Goal: Task Accomplishment & Management: Manage account settings

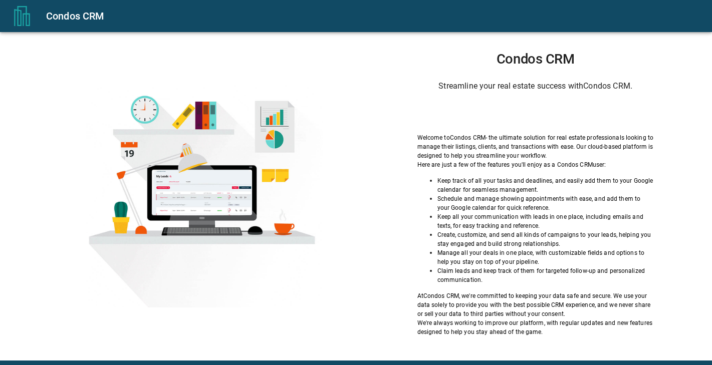
click at [504, 120] on div "Sign in with Google. Opens in new tab" at bounding box center [536, 113] width 92 height 22
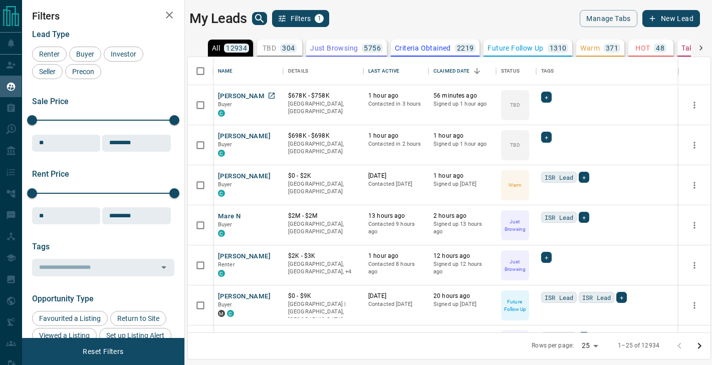
scroll to position [276, 523]
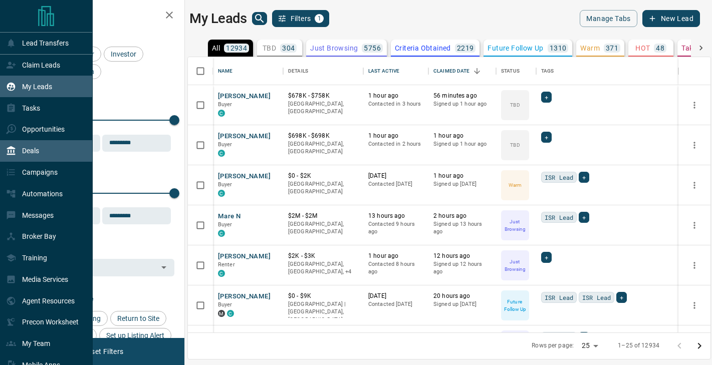
click at [32, 154] on p "Deals" at bounding box center [30, 151] width 17 height 8
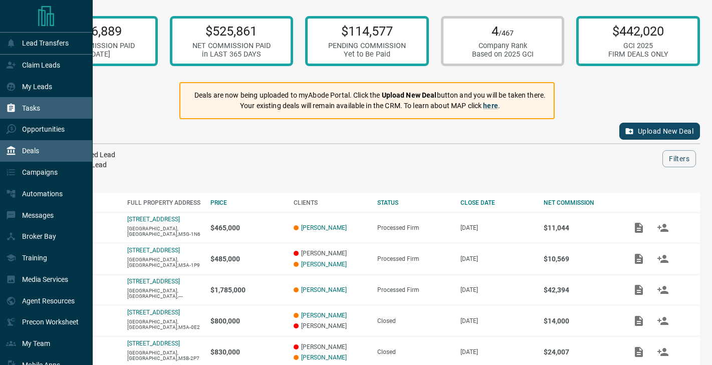
click at [39, 107] on p "Tasks" at bounding box center [31, 108] width 18 height 8
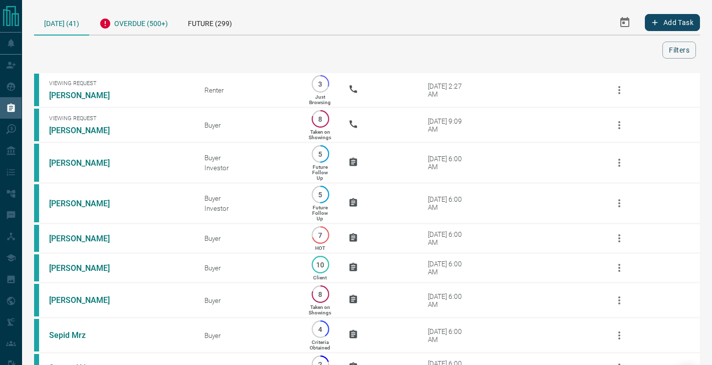
click at [147, 24] on div "Overdue (500+)" at bounding box center [133, 22] width 89 height 25
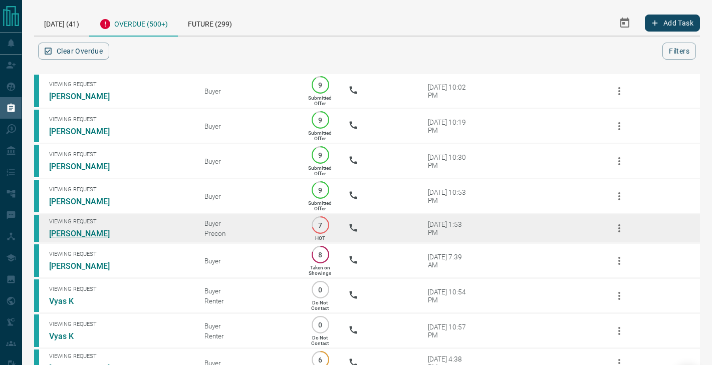
click at [89, 233] on link "[PERSON_NAME]" at bounding box center [86, 234] width 75 height 10
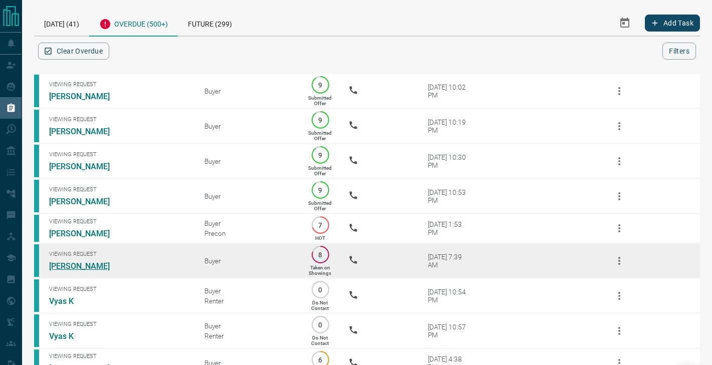
click at [91, 264] on link "[PERSON_NAME]" at bounding box center [86, 267] width 75 height 10
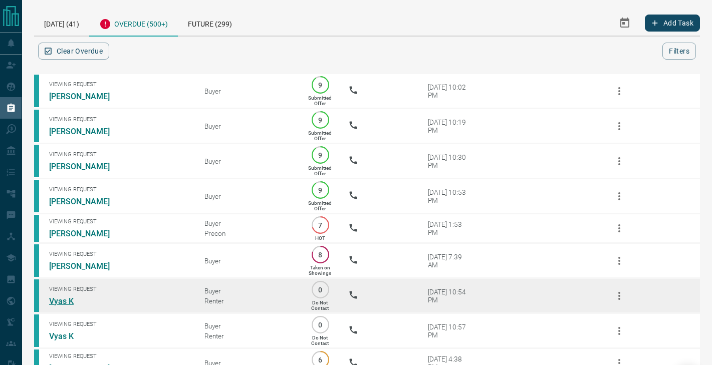
click at [63, 302] on link "Vyas K" at bounding box center [86, 302] width 75 height 10
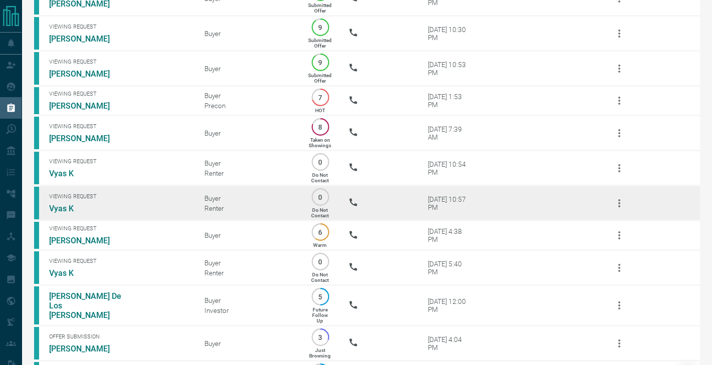
scroll to position [131, 0]
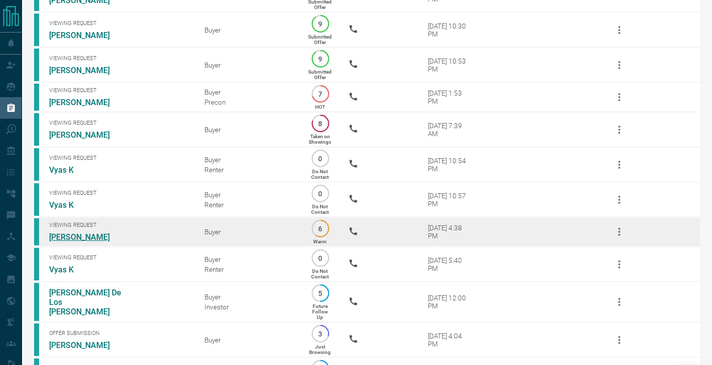
click at [85, 236] on link "[PERSON_NAME]" at bounding box center [86, 238] width 75 height 10
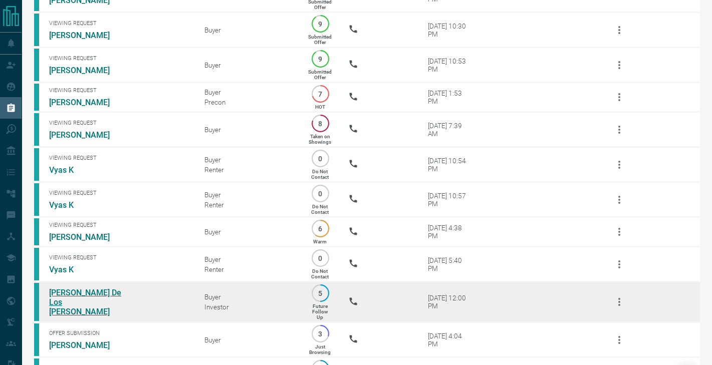
click at [85, 302] on link "[PERSON_NAME] De Los [PERSON_NAME]" at bounding box center [86, 302] width 75 height 29
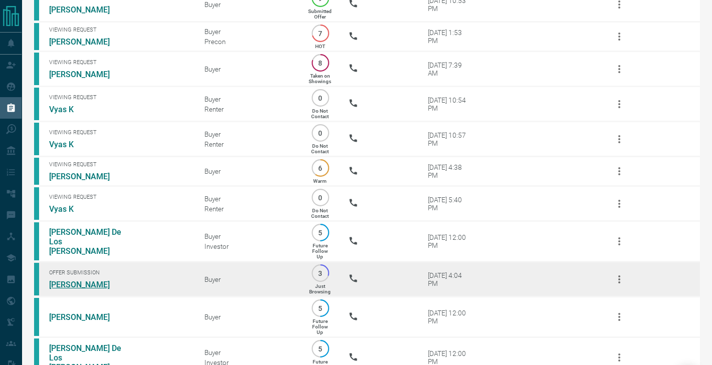
click at [75, 282] on link "[PERSON_NAME]" at bounding box center [86, 285] width 75 height 10
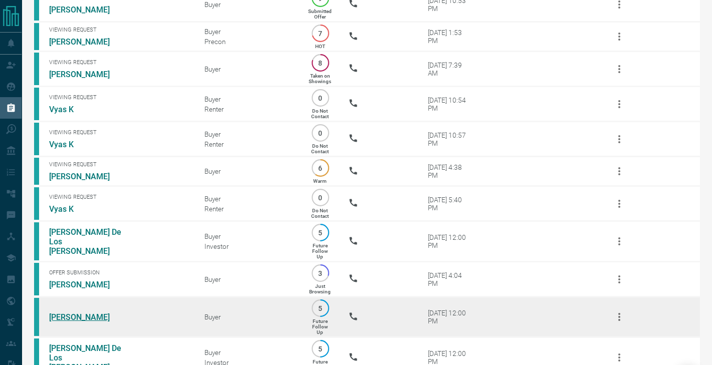
click at [74, 320] on link "[PERSON_NAME]" at bounding box center [86, 318] width 75 height 10
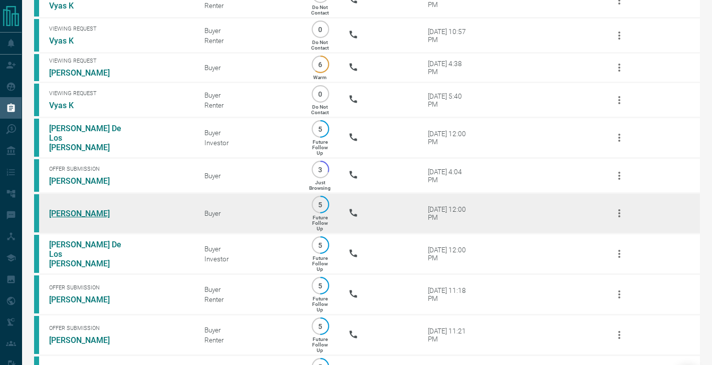
scroll to position [296, 0]
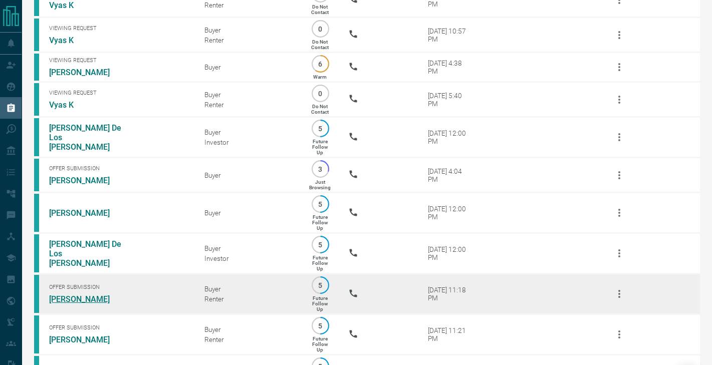
click at [66, 300] on link "[PERSON_NAME]" at bounding box center [86, 300] width 75 height 10
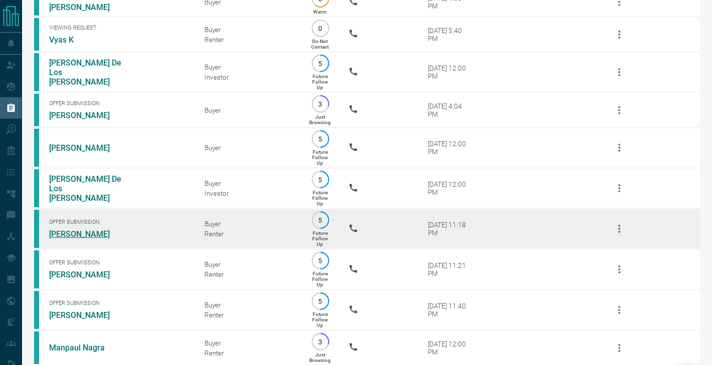
scroll to position [384, 0]
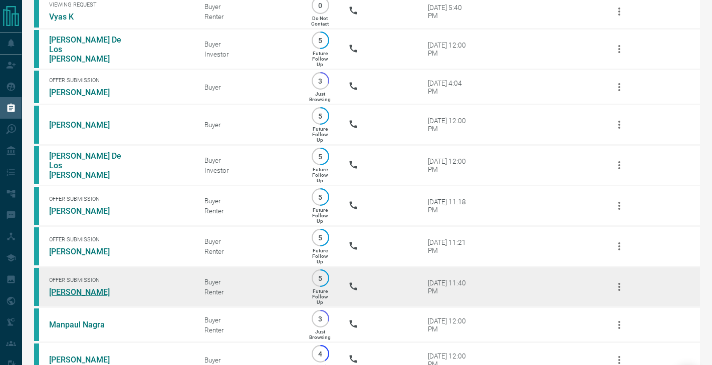
click at [70, 292] on link "[PERSON_NAME]" at bounding box center [86, 293] width 75 height 10
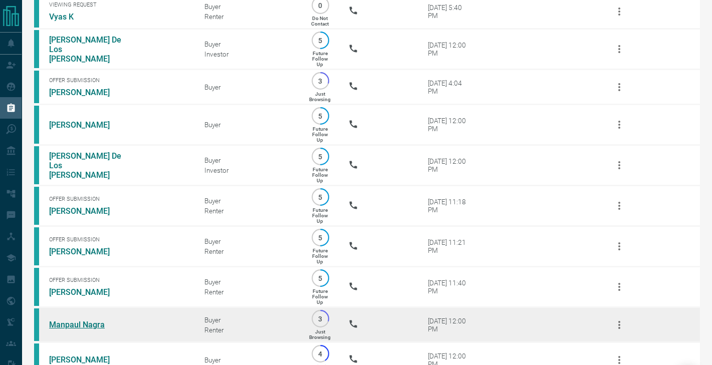
click at [74, 323] on link "Manpaul Nagra" at bounding box center [86, 325] width 75 height 10
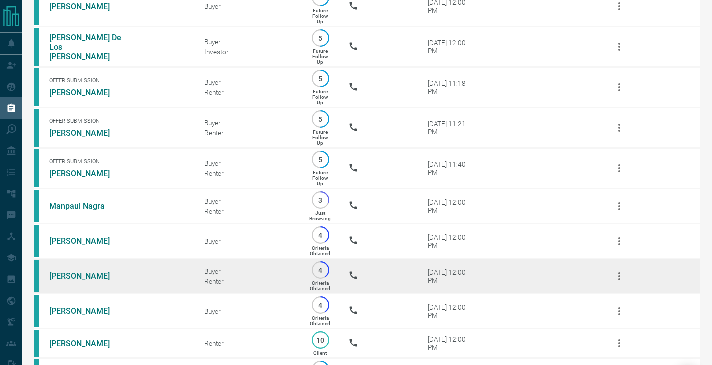
scroll to position [504, 0]
click at [83, 272] on link "[PERSON_NAME]" at bounding box center [86, 276] width 75 height 10
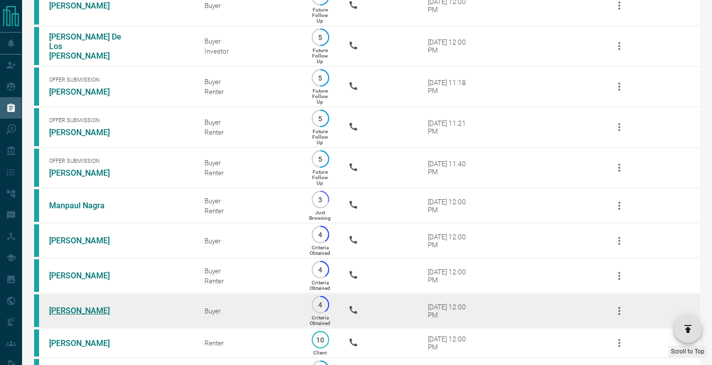
click at [84, 308] on link "[PERSON_NAME]" at bounding box center [86, 311] width 75 height 10
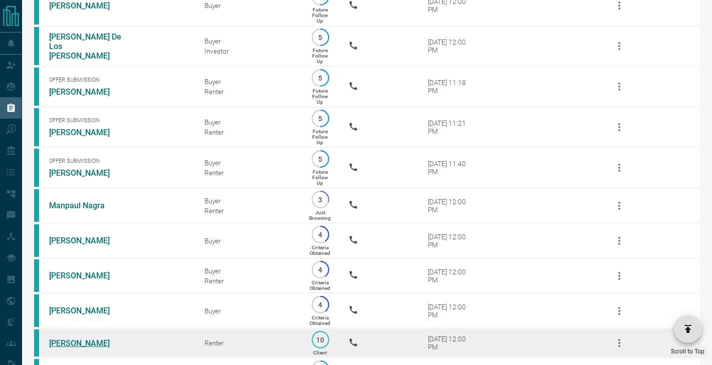
click at [79, 343] on link "[PERSON_NAME]" at bounding box center [86, 344] width 75 height 10
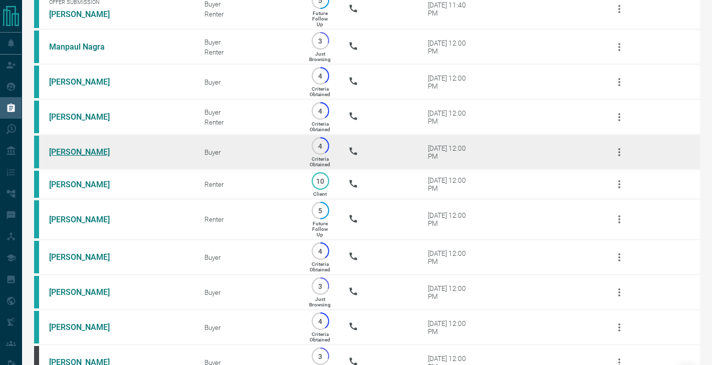
scroll to position [663, 0]
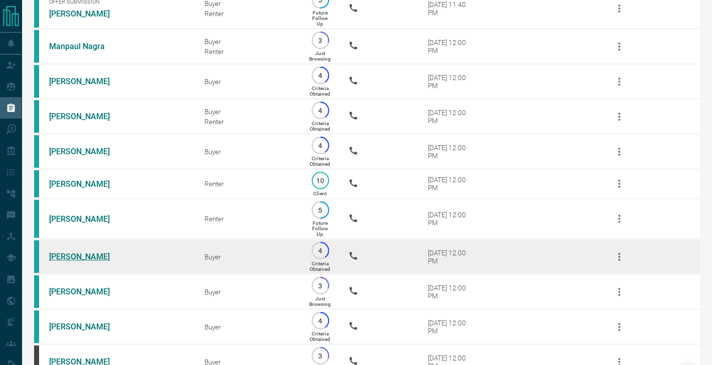
click at [78, 254] on link "[PERSON_NAME]" at bounding box center [86, 257] width 75 height 10
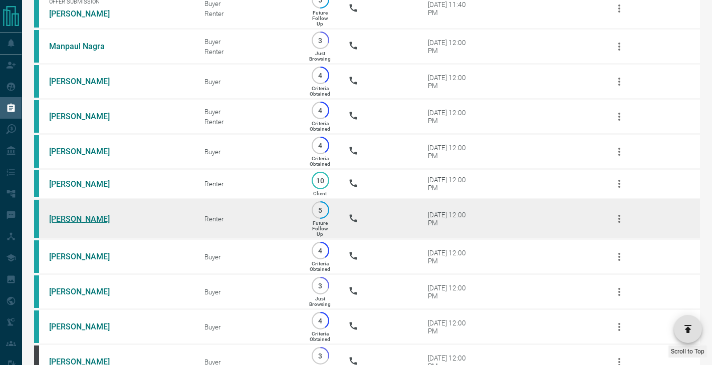
click at [71, 215] on link "[PERSON_NAME]" at bounding box center [86, 220] width 75 height 10
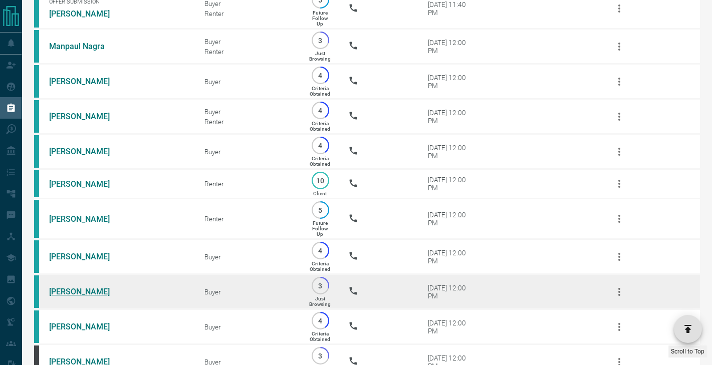
click at [79, 293] on link "[PERSON_NAME]" at bounding box center [86, 292] width 75 height 10
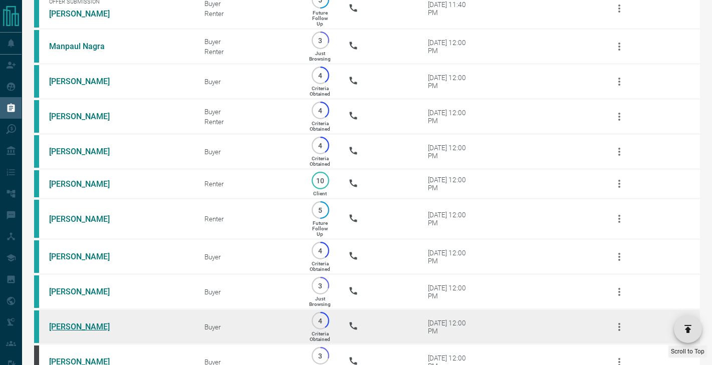
click at [79, 326] on link "[PERSON_NAME]" at bounding box center [86, 327] width 75 height 10
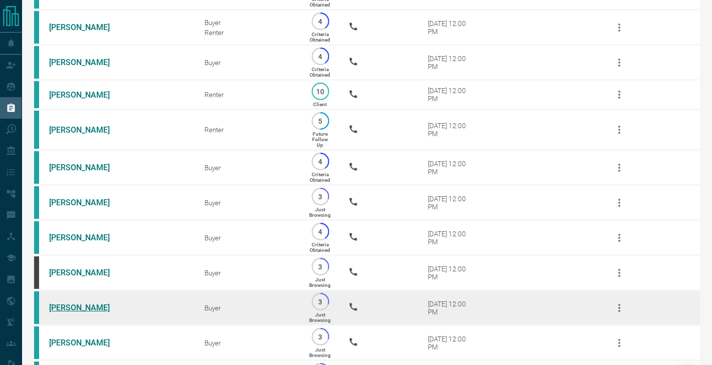
click at [83, 306] on link "[PERSON_NAME]" at bounding box center [86, 308] width 75 height 10
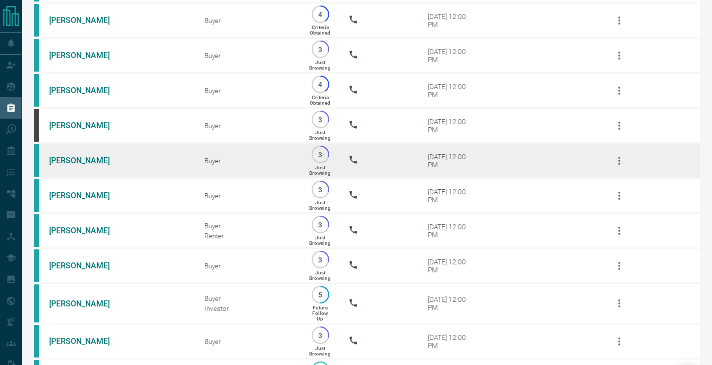
scroll to position [898, 0]
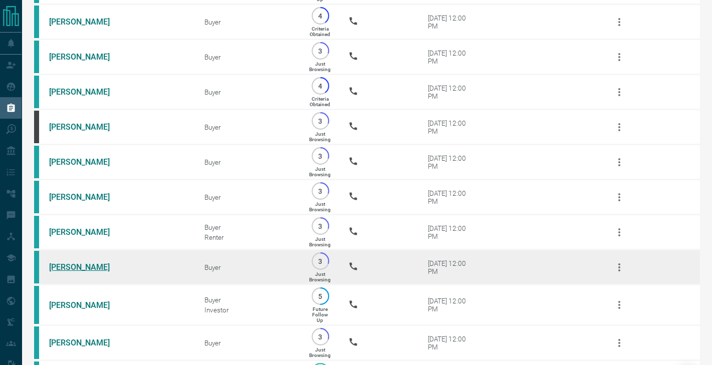
click at [77, 263] on link "[PERSON_NAME]" at bounding box center [86, 268] width 75 height 10
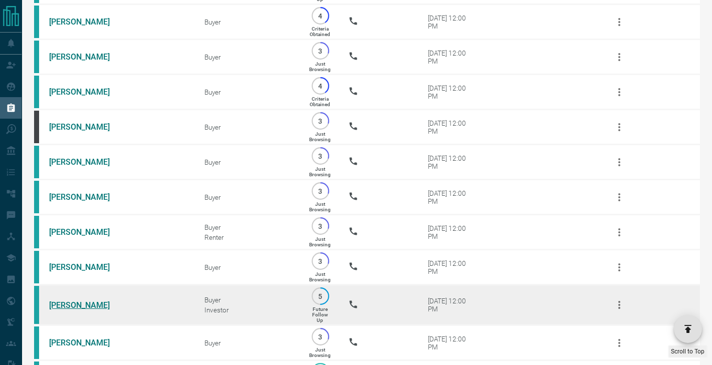
click at [67, 302] on link "[PERSON_NAME]" at bounding box center [86, 306] width 75 height 10
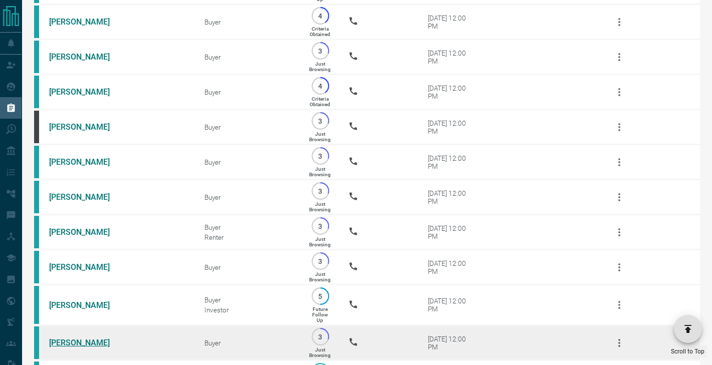
click at [67, 342] on link "[PERSON_NAME]" at bounding box center [86, 343] width 75 height 10
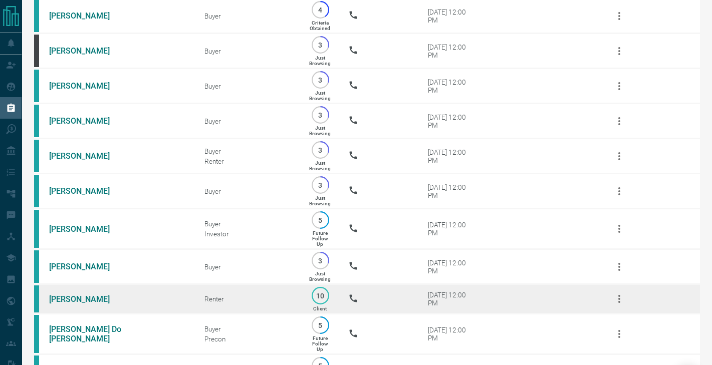
click at [72, 292] on td "[PERSON_NAME]" at bounding box center [111, 300] width 155 height 30
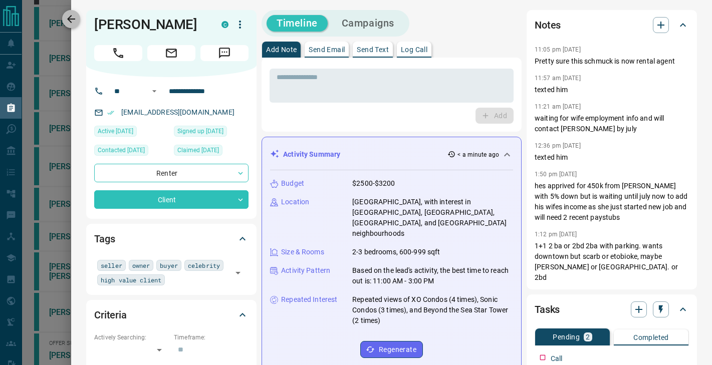
click at [74, 18] on icon "button" at bounding box center [71, 19] width 12 height 12
